Goal: Find contact information: Find contact information

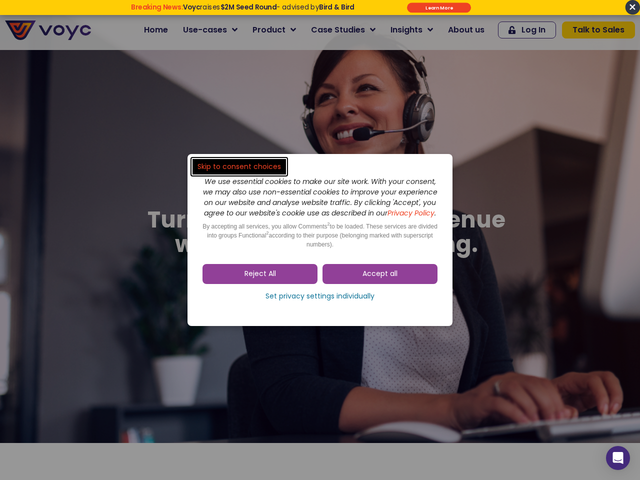
click at [380, 279] on span "Accept all" at bounding box center [379, 274] width 35 height 10
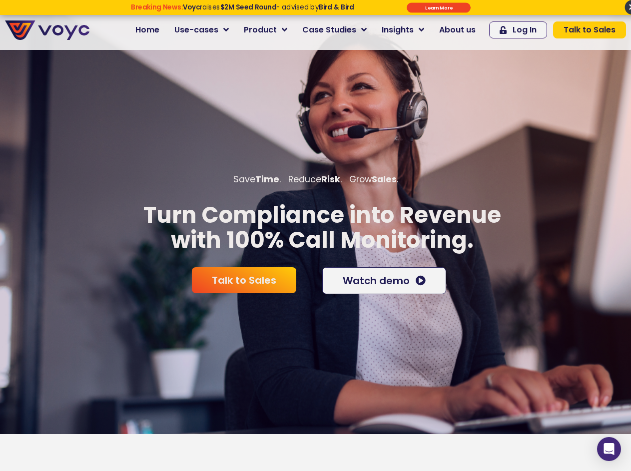
click at [260, 279] on span "Talk to Sales" at bounding box center [244, 280] width 64 height 10
click at [320, 299] on div "Talk to Sales Watch demo" at bounding box center [315, 280] width 265 height 37
